Goal: Check status: Check status

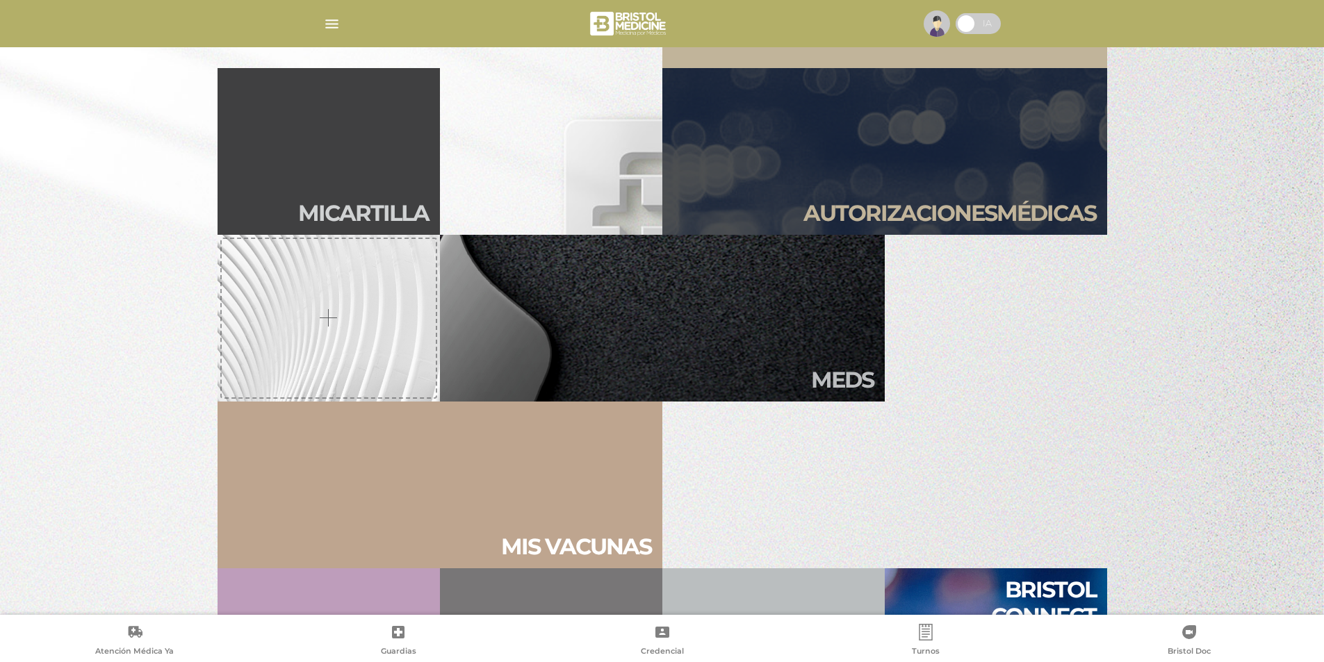
scroll to position [347, 0]
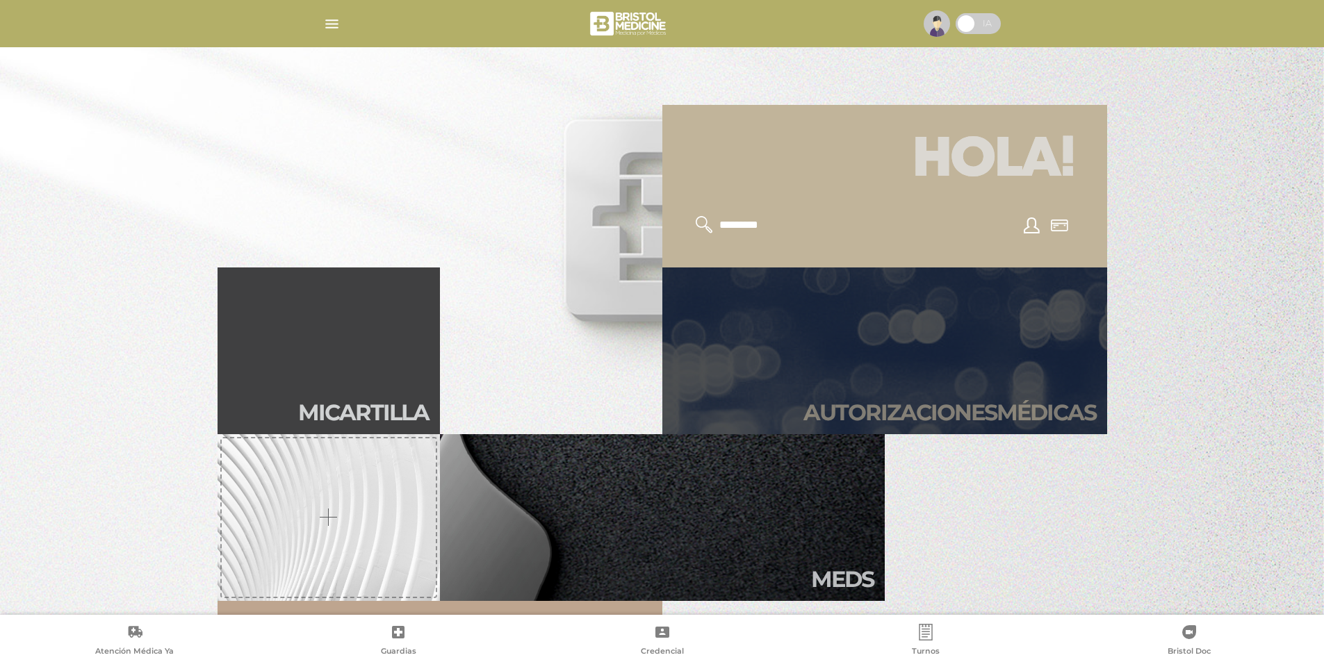
click at [938, 390] on link "Autori zaciones médicas" at bounding box center [884, 351] width 445 height 167
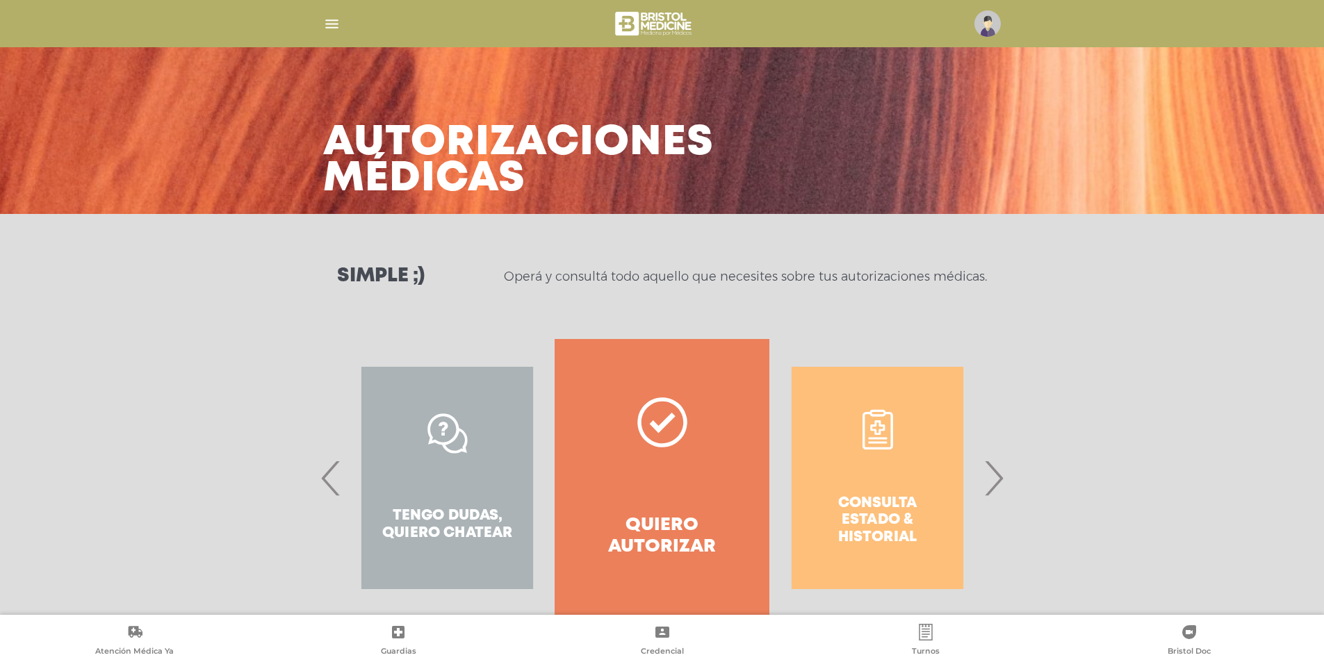
click at [930, 493] on div "Consulta estado & historial" at bounding box center [877, 478] width 215 height 278
click at [987, 484] on span "›" at bounding box center [993, 478] width 27 height 75
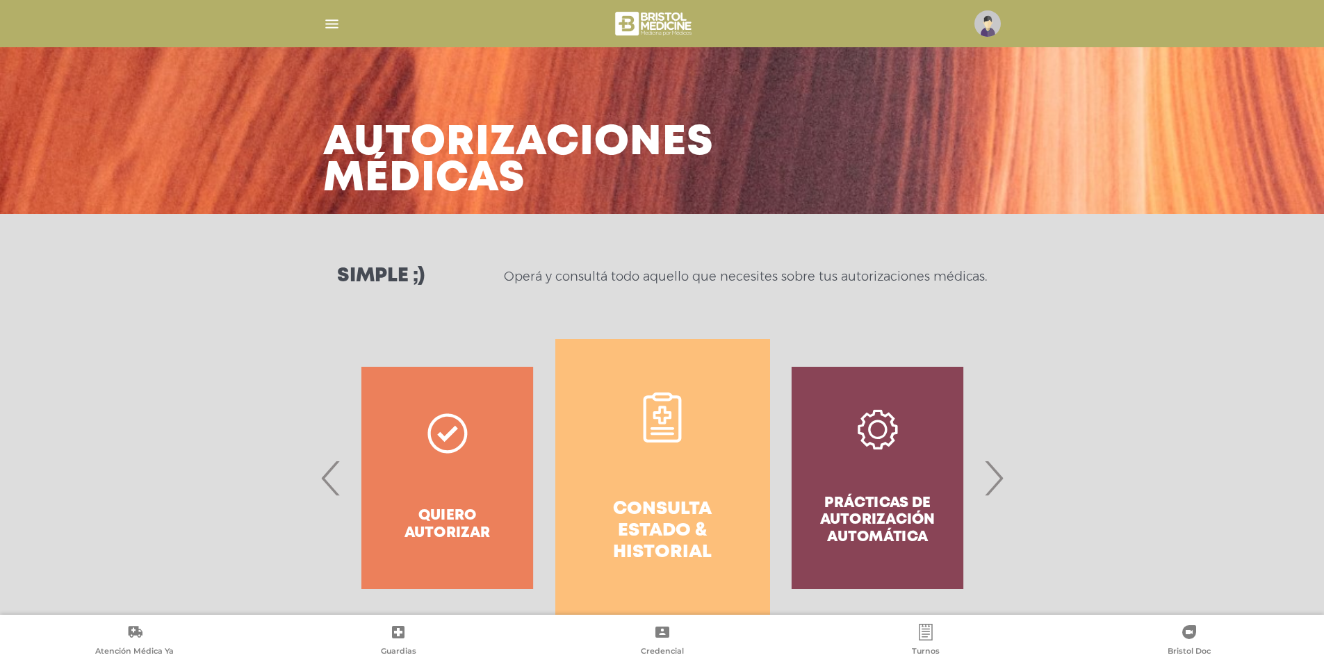
click at [601, 480] on link "Consulta estado & historial" at bounding box center [662, 478] width 215 height 278
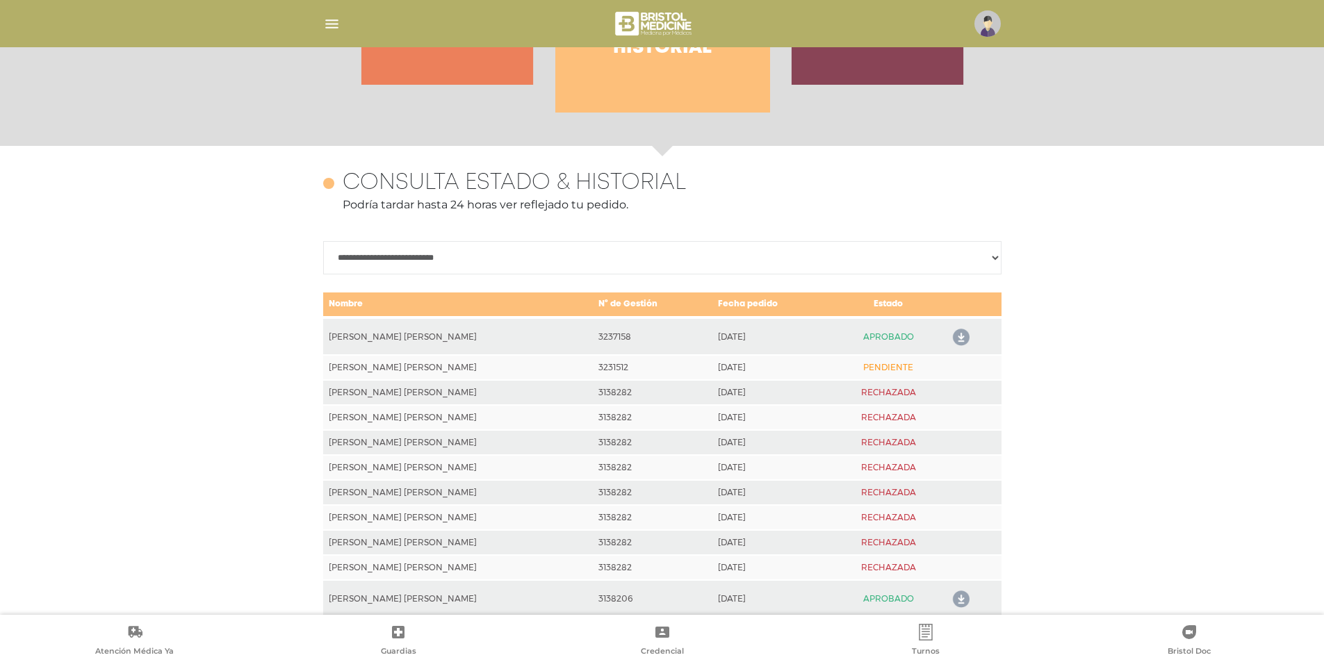
scroll to position [617, 0]
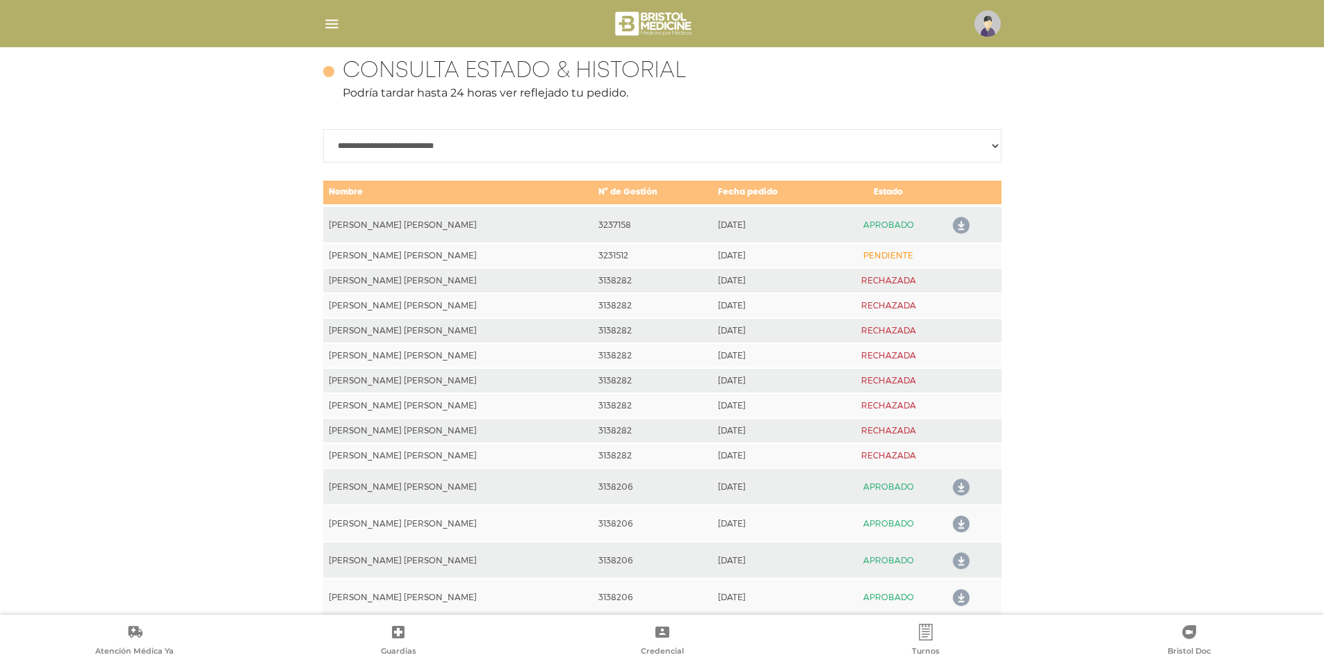
click at [956, 222] on icon at bounding box center [958, 226] width 22 height 22
